Goal: Task Accomplishment & Management: Manage account settings

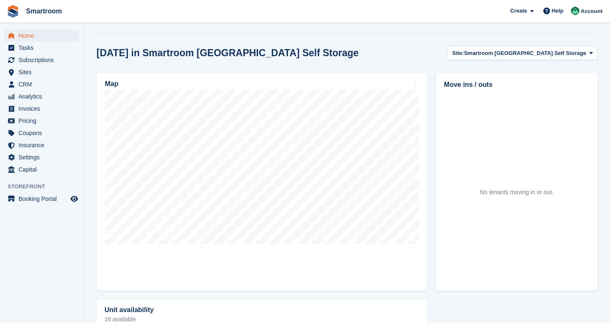
scroll to position [178, 0]
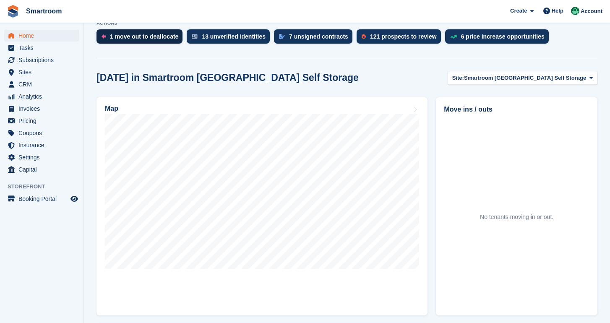
click at [148, 37] on div "1 move out to deallocate" at bounding box center [144, 36] width 68 height 7
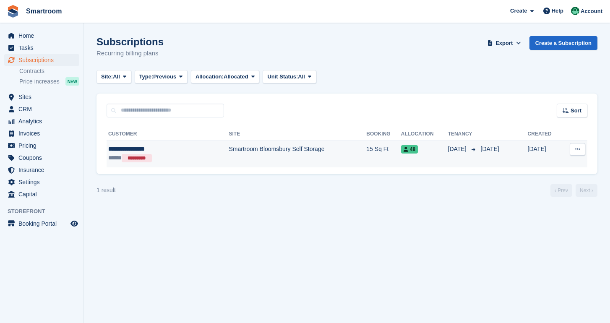
click at [575, 157] on td "View customer Issue contract Cancelled This subscription has already been cance…" at bounding box center [574, 153] width 25 height 27
click at [579, 154] on button at bounding box center [578, 149] width 16 height 13
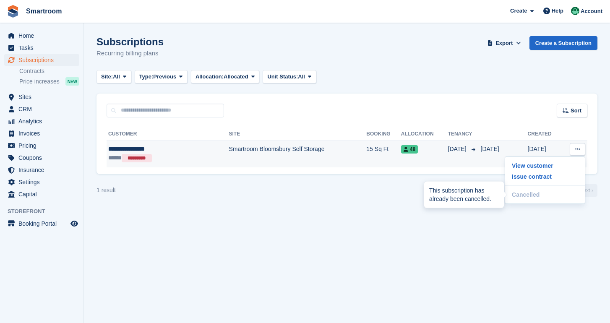
click at [427, 184] on div "This subscription has already been cancelled." at bounding box center [464, 195] width 80 height 26
click at [344, 146] on td "Smartroom Bloomsbury Self Storage" at bounding box center [298, 153] width 138 height 27
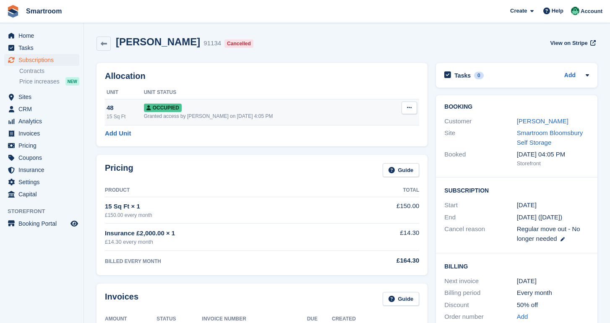
click at [406, 107] on button at bounding box center [409, 107] width 16 height 13
click at [364, 156] on p "Deallocate" at bounding box center [376, 153] width 73 height 11
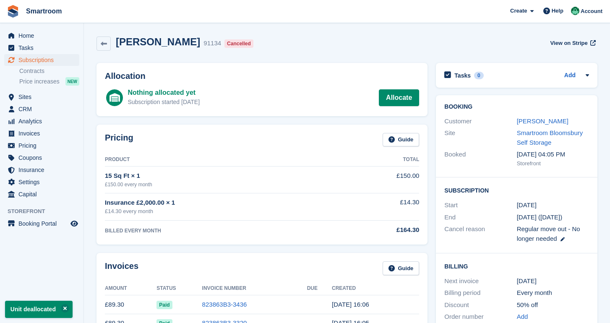
click at [36, 24] on aside "Home Tasks Subscriptions Subscriptions Subscriptions Contracts Price increases …" at bounding box center [41, 163] width 83 height 281
click at [38, 38] on span "Home" at bounding box center [43, 36] width 50 height 12
